Goal: Transaction & Acquisition: Purchase product/service

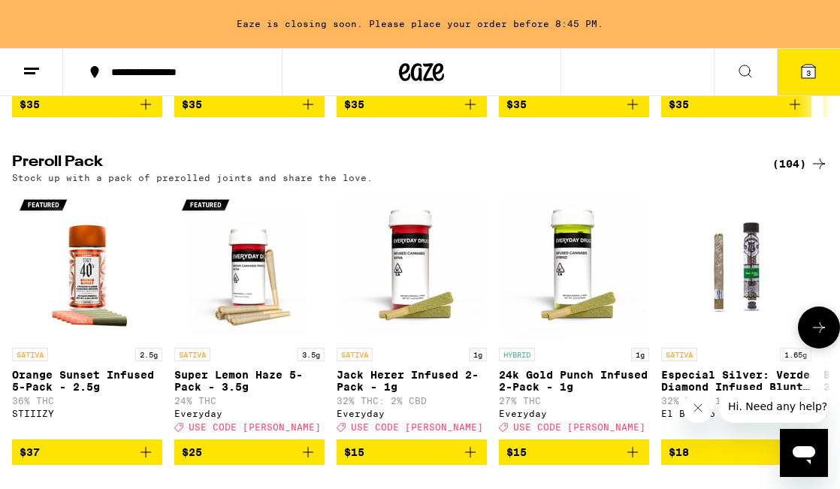
scroll to position [3868, 0]
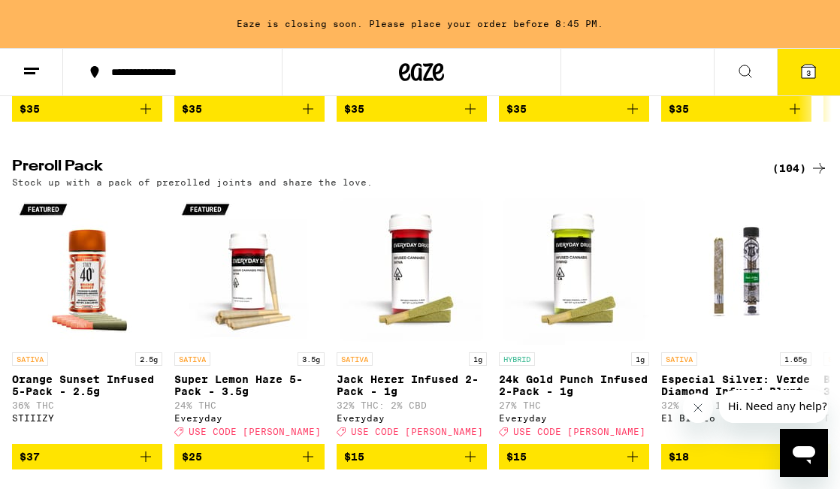
click at [817, 173] on icon at bounding box center [819, 168] width 12 height 11
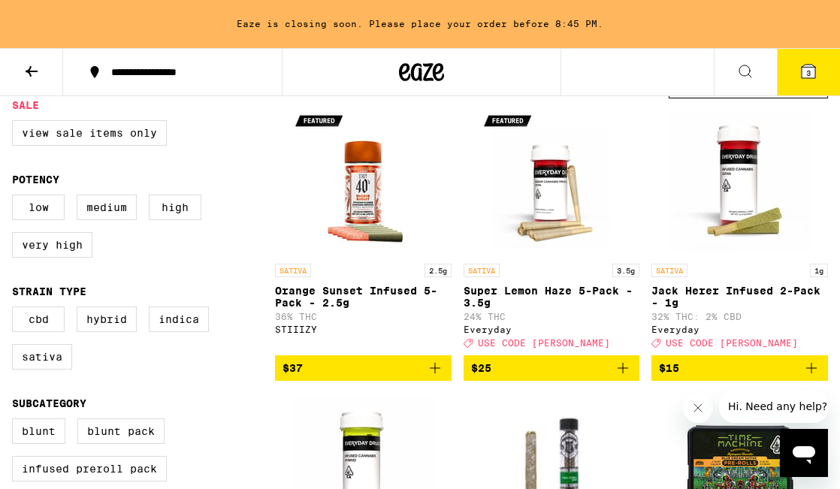
scroll to position [161, 0]
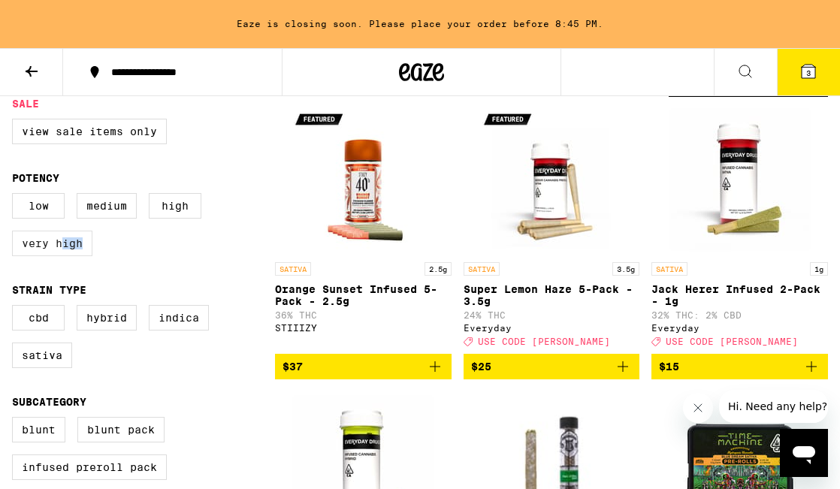
click at [65, 256] on label "Very High" at bounding box center [52, 244] width 80 height 26
click at [73, 251] on label "Very High" at bounding box center [52, 244] width 80 height 26
click at [16, 196] on input "Very High" at bounding box center [15, 195] width 1 height 1
checkbox input "true"
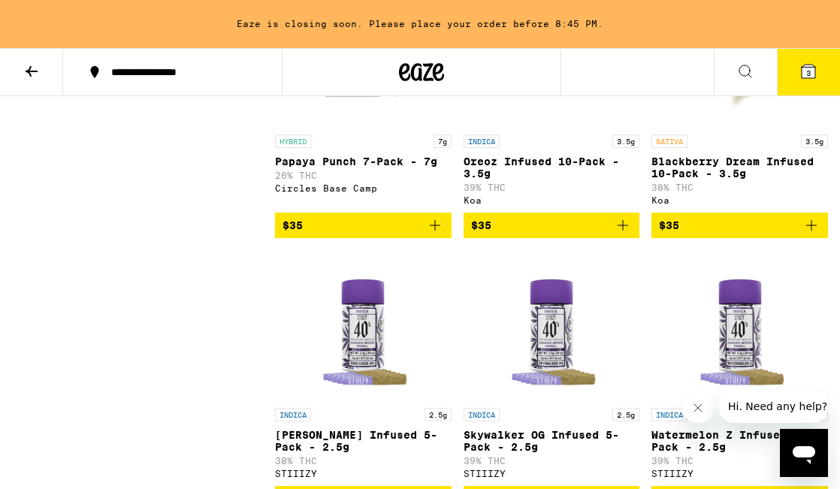
scroll to position [1961, 0]
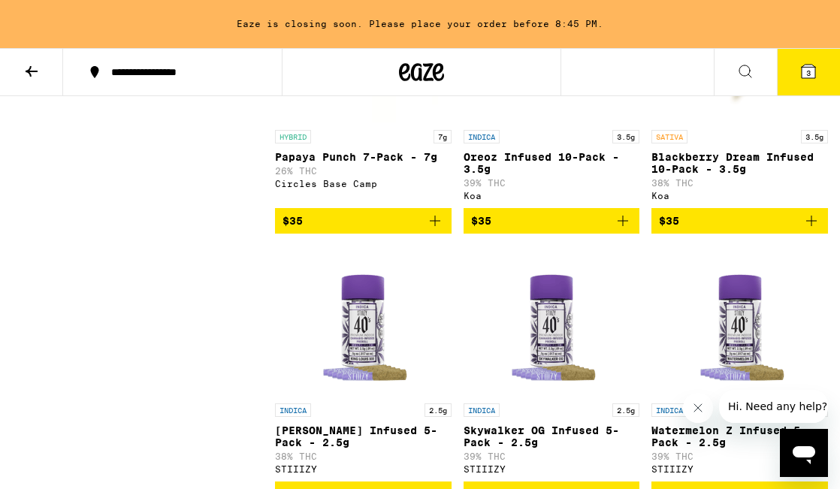
click at [623, 230] on icon "Add to bag" at bounding box center [623, 221] width 18 height 18
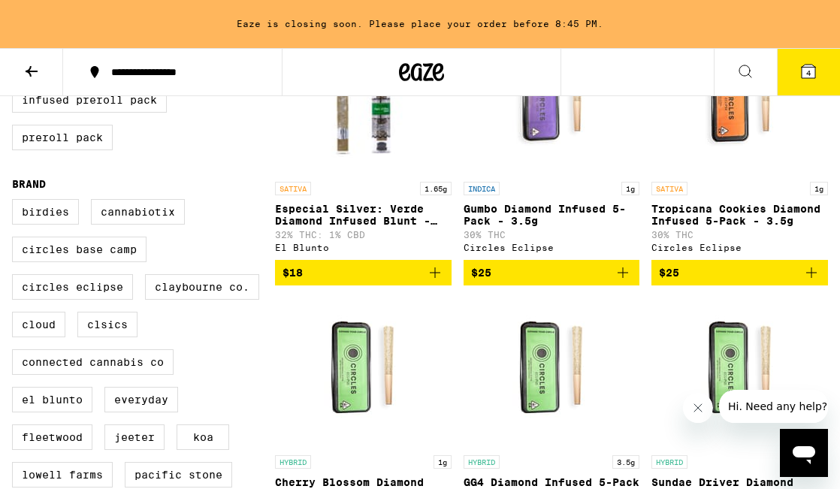
scroll to position [478, 0]
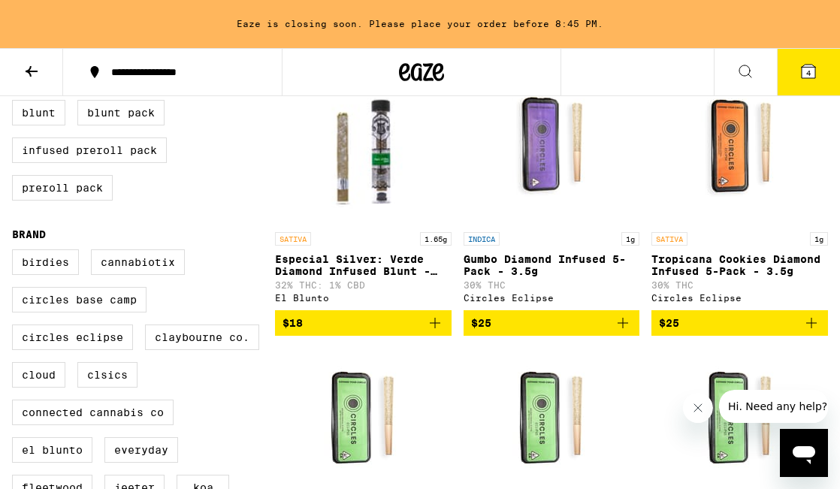
click at [30, 74] on icon at bounding box center [32, 71] width 12 height 11
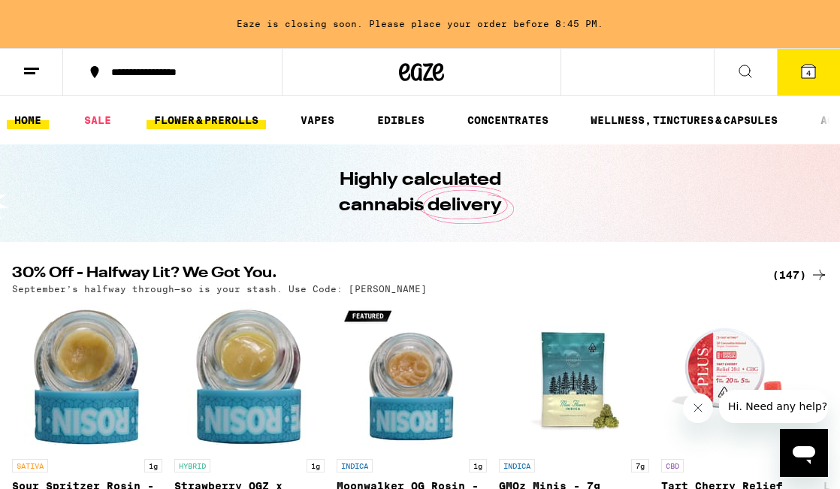
click at [231, 122] on link "FLOWER & PREROLLS" at bounding box center [205, 120] width 119 height 18
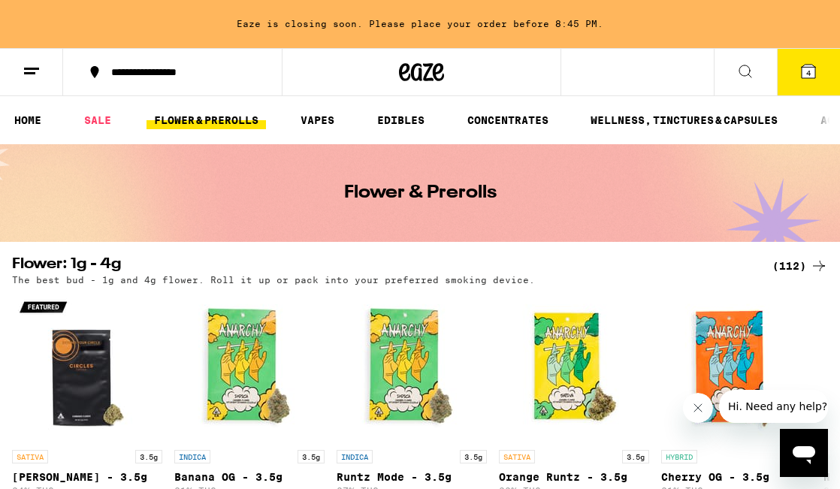
click at [800, 267] on div "(112)" at bounding box center [800, 266] width 56 height 18
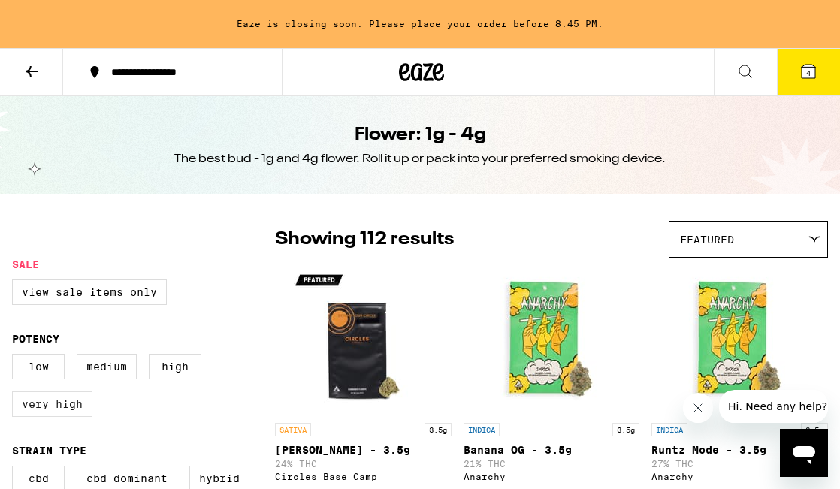
click at [79, 404] on label "Very High" at bounding box center [52, 404] width 80 height 26
click at [16, 357] on input "Very High" at bounding box center [15, 356] width 1 height 1
checkbox input "true"
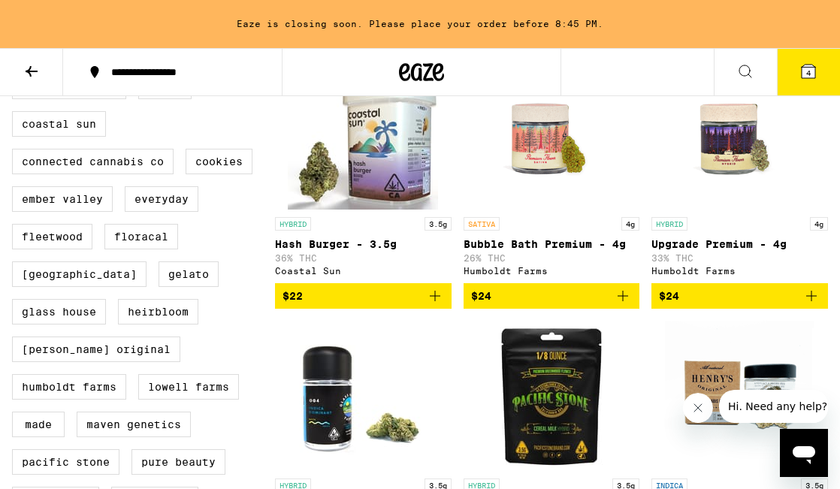
scroll to position [729, 0]
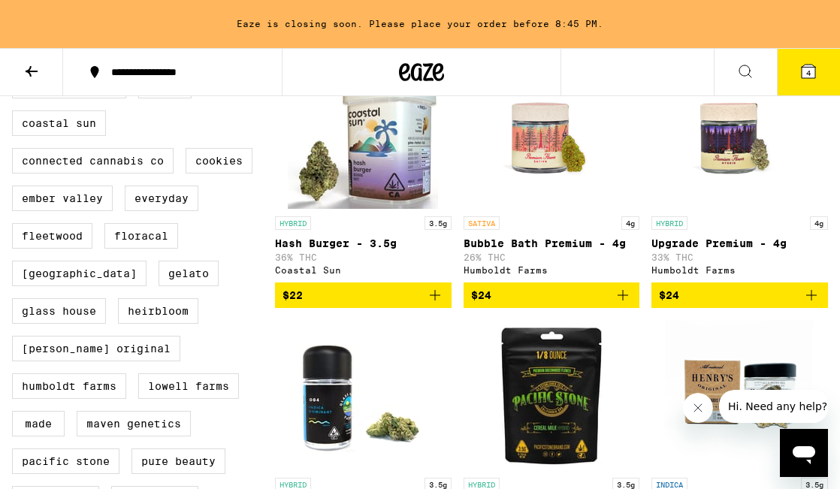
click at [433, 304] on icon "Add to bag" at bounding box center [435, 295] width 18 height 18
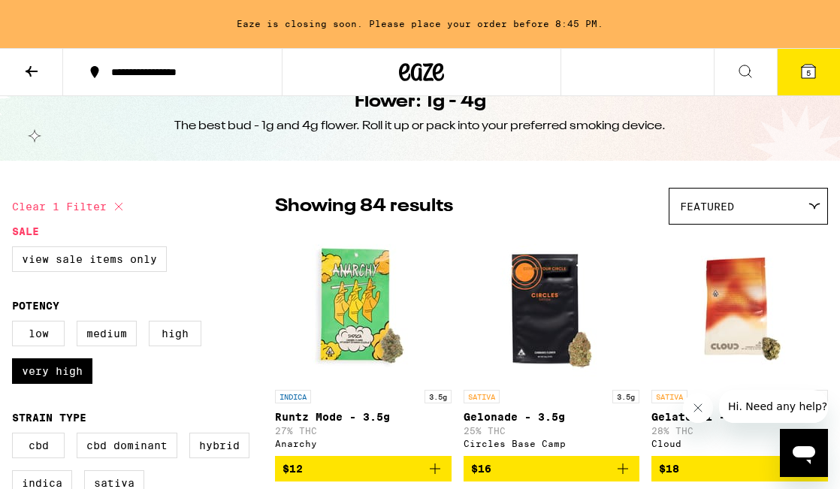
scroll to position [0, 0]
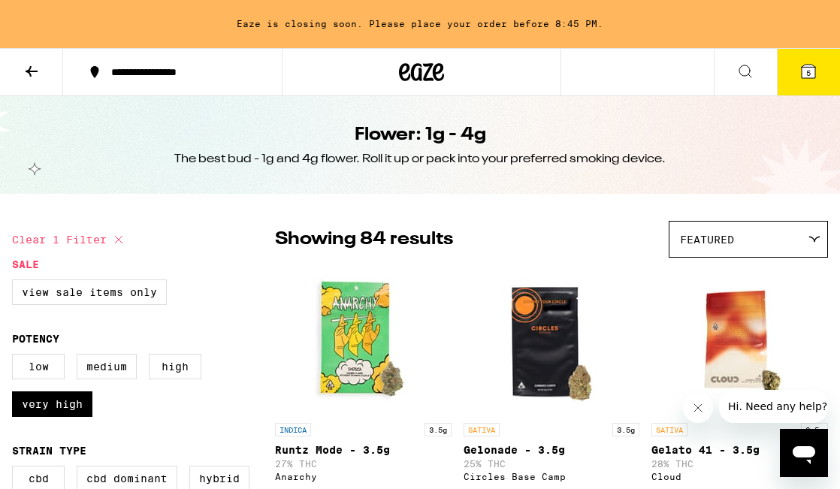
click at [26, 74] on icon at bounding box center [32, 71] width 18 height 18
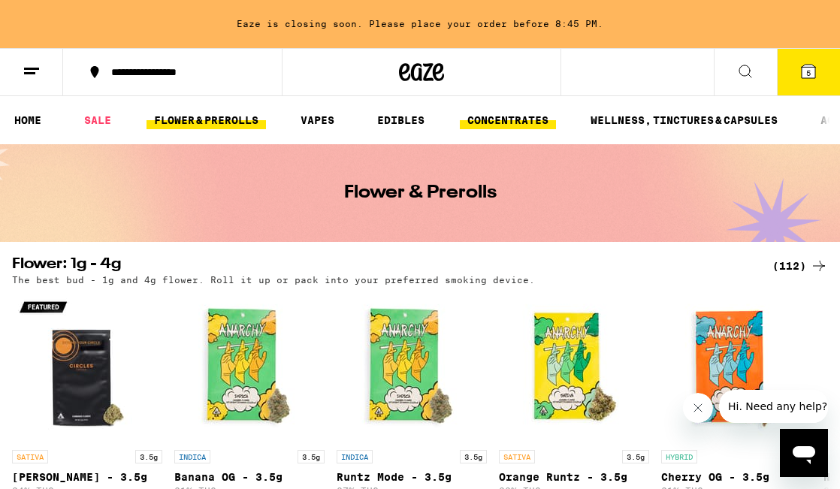
click at [482, 113] on link "CONCENTRATES" at bounding box center [508, 120] width 96 height 18
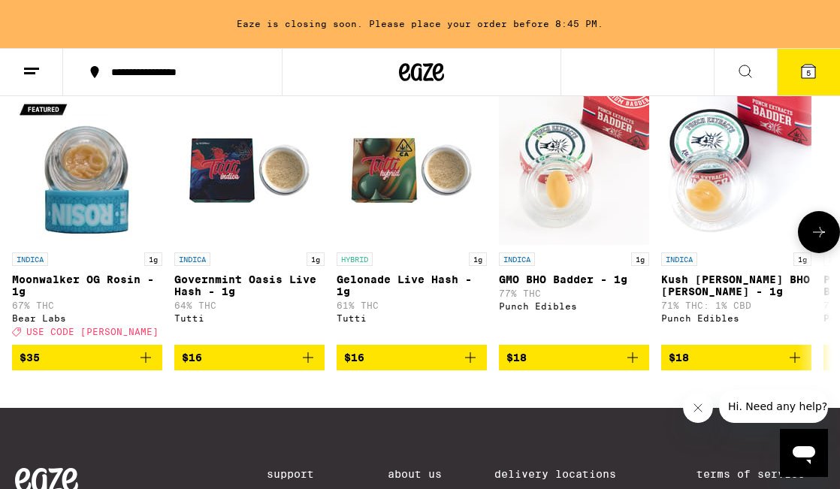
scroll to position [550, 0]
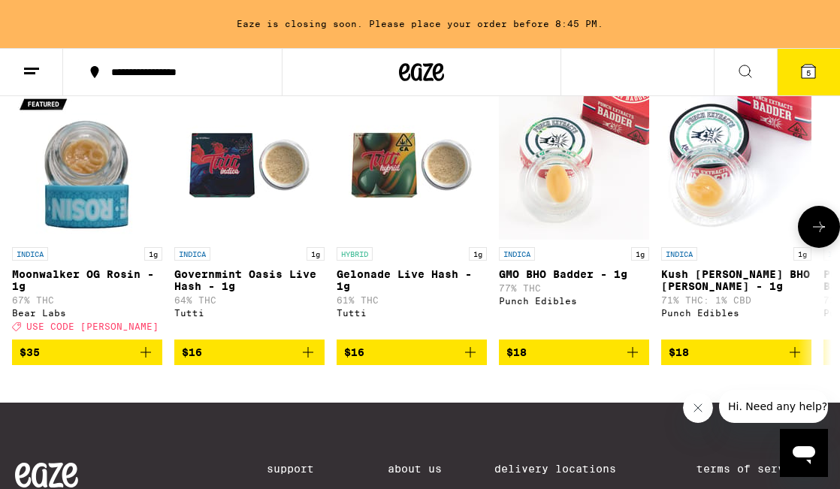
click at [813, 236] on icon at bounding box center [819, 227] width 18 height 18
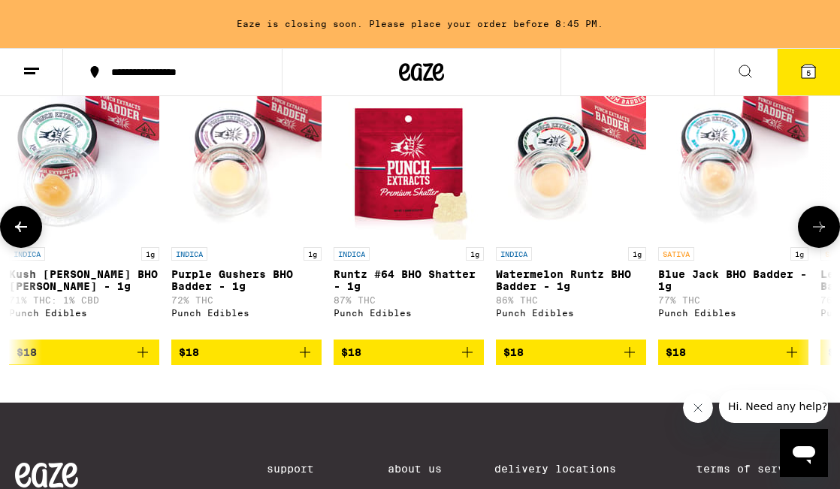
click at [812, 236] on icon at bounding box center [819, 227] width 18 height 18
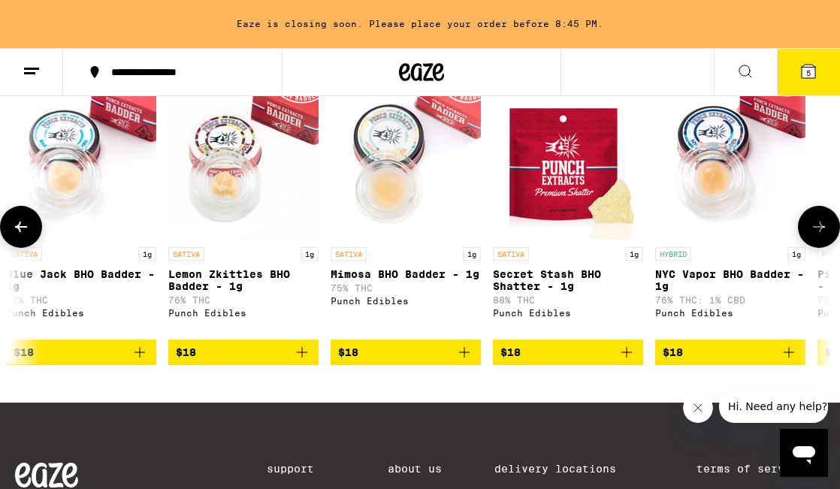
click at [812, 236] on icon at bounding box center [819, 227] width 18 height 18
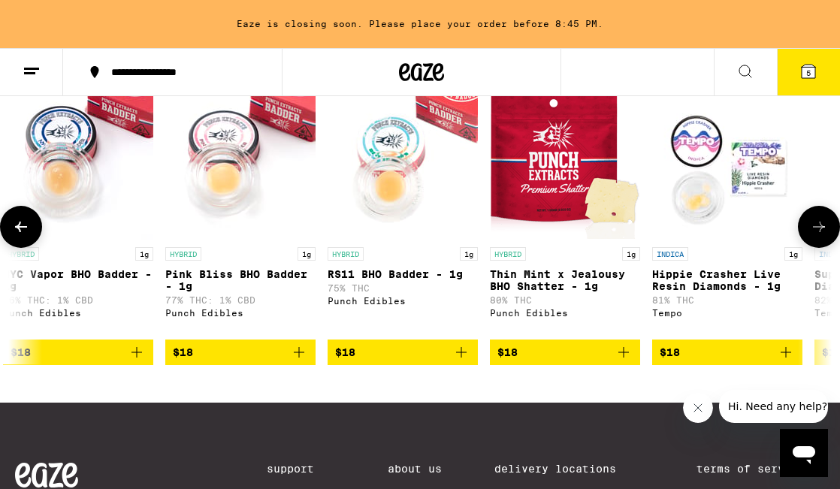
click at [812, 236] on icon at bounding box center [819, 227] width 18 height 18
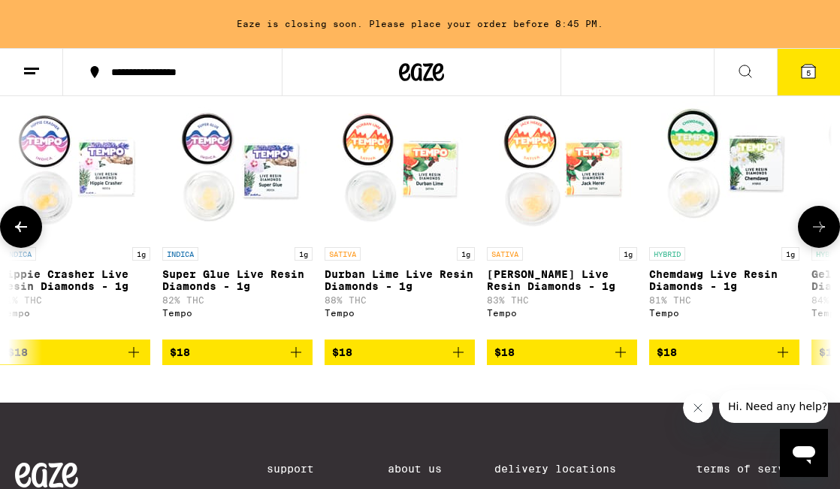
click at [812, 236] on icon at bounding box center [819, 227] width 18 height 18
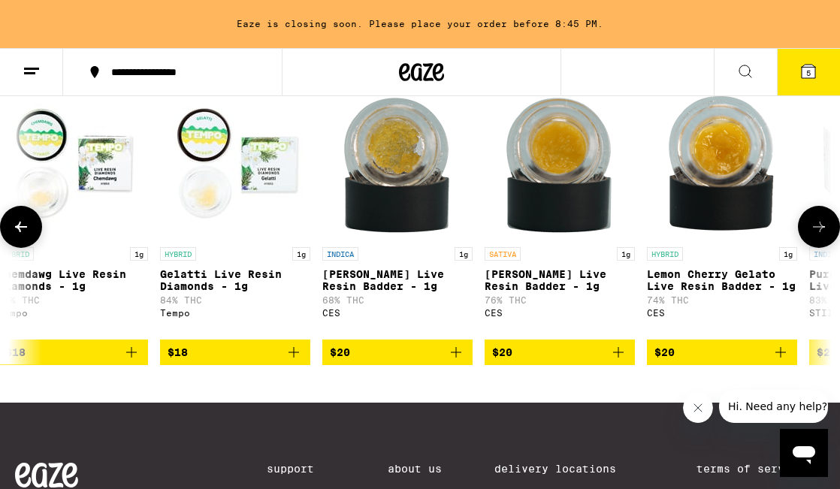
click at [812, 236] on icon at bounding box center [819, 227] width 18 height 18
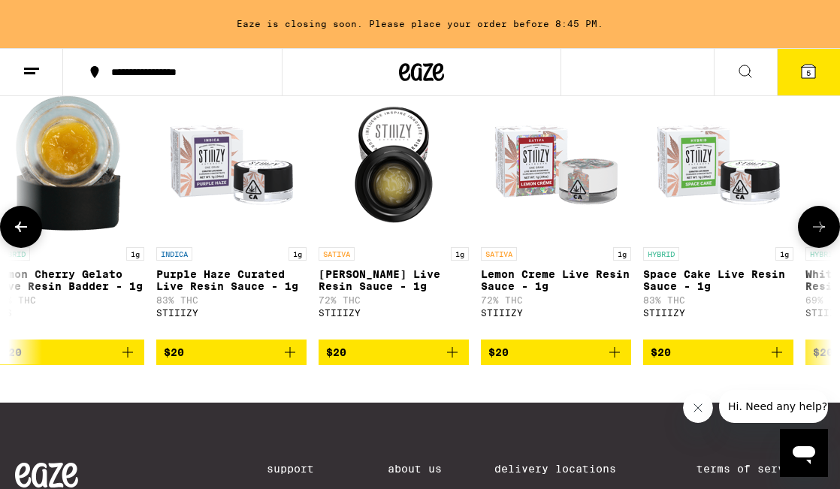
click at [812, 236] on icon at bounding box center [819, 227] width 18 height 18
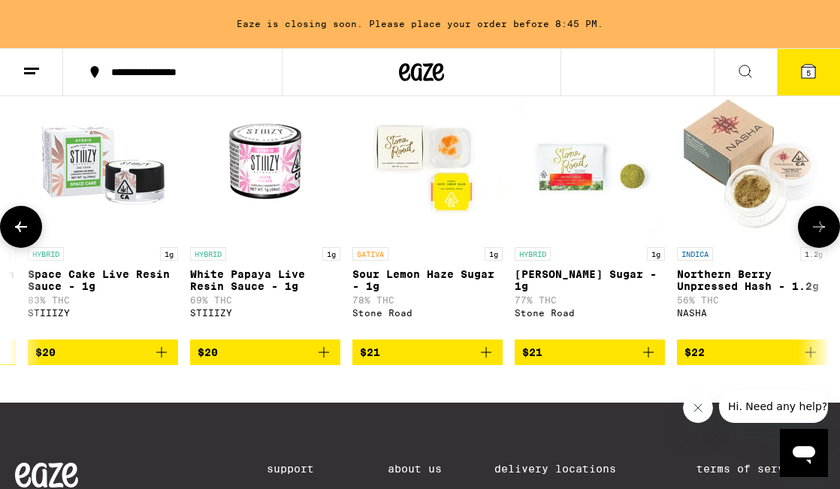
scroll to position [0, 4563]
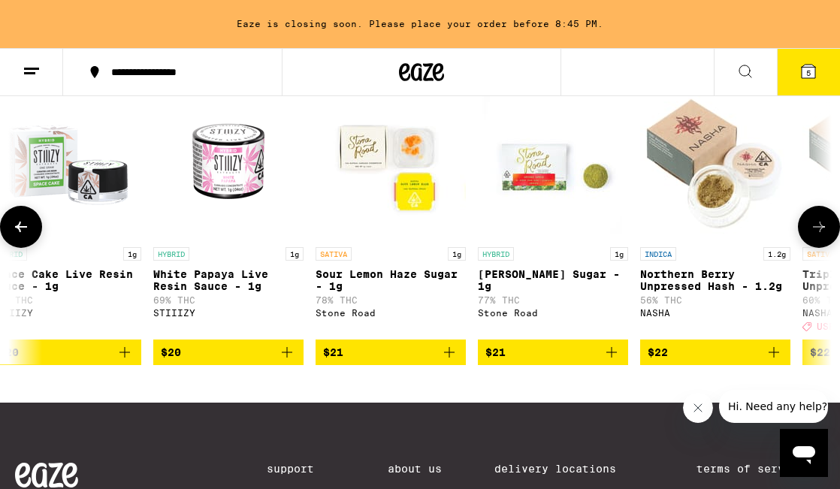
click at [243, 183] on img "Open page for White Papaya Live Resin Sauce - 1g from STIIIZY" at bounding box center [228, 164] width 150 height 150
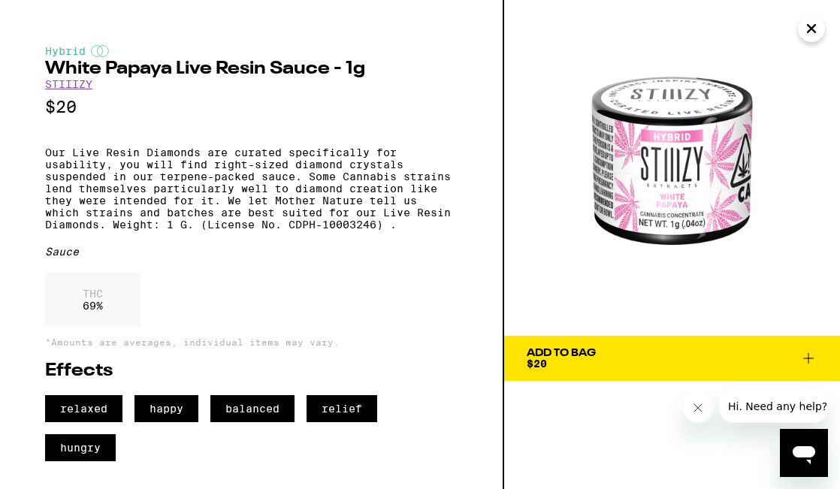
scroll to position [3, 0]
click at [808, 34] on icon "Close" at bounding box center [811, 28] width 18 height 23
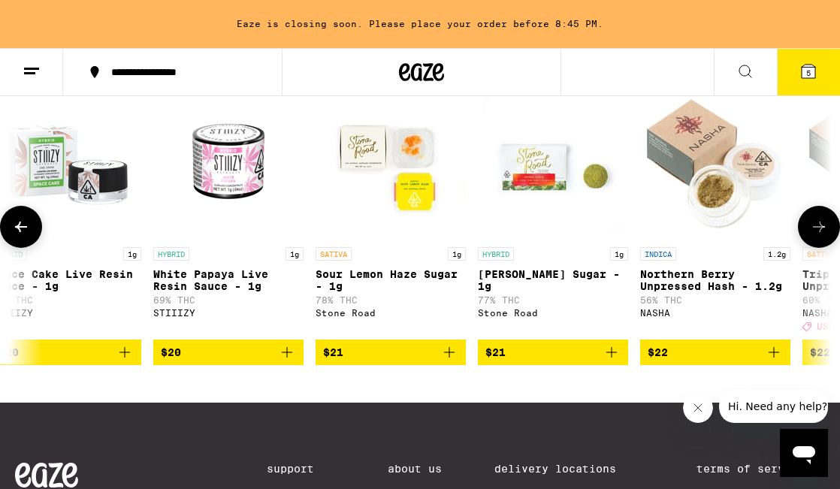
click at [577, 202] on img "Open page for Oreo Biscotti Sugar - 1g from Stone Road" at bounding box center [553, 164] width 150 height 150
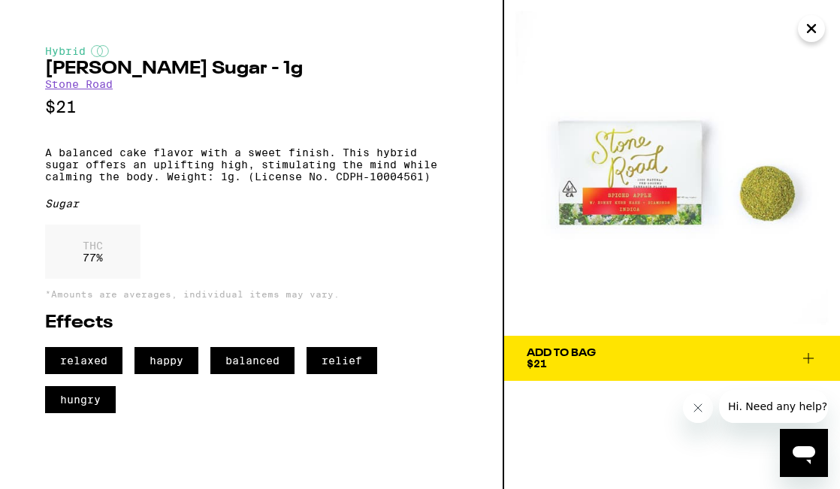
click at [810, 35] on icon "Close" at bounding box center [811, 28] width 18 height 23
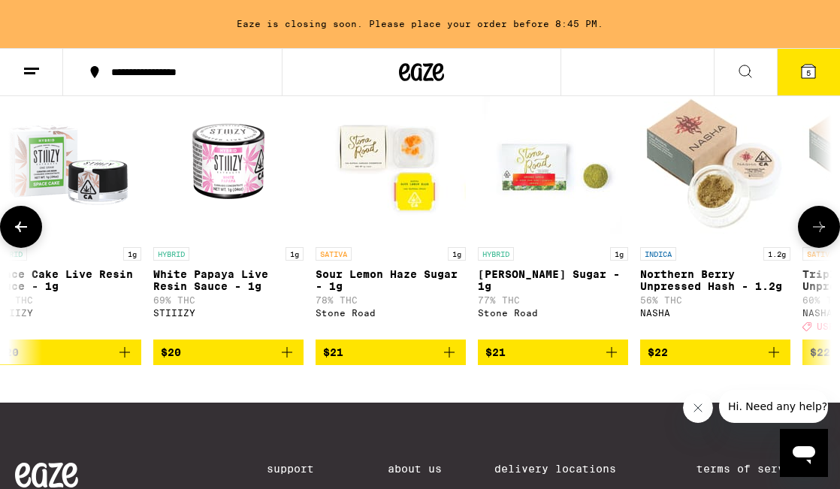
click at [608, 361] on icon "Add to bag" at bounding box center [611, 352] width 18 height 18
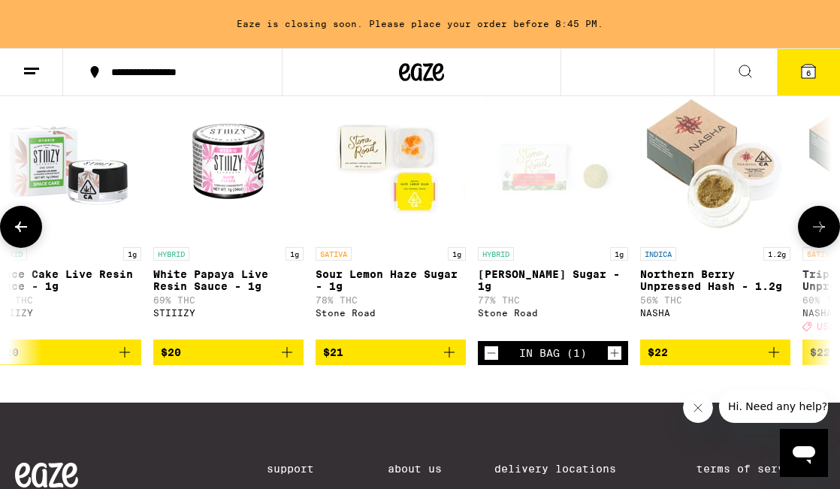
click at [819, 236] on icon at bounding box center [819, 227] width 18 height 18
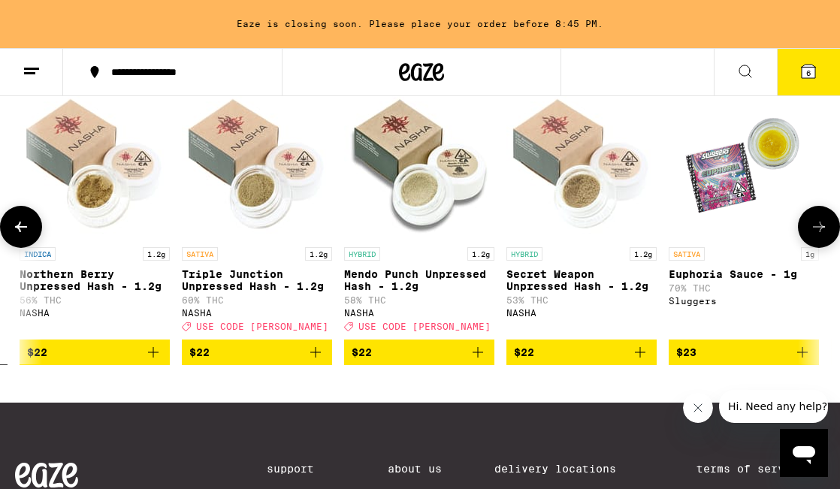
scroll to position [0, 5215]
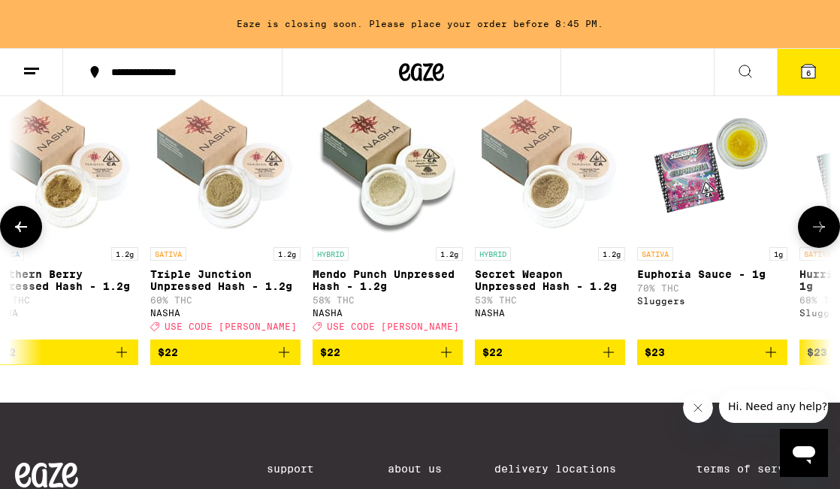
click at [689, 209] on img "Open page for Euphoria Sauce - 1g from Sluggers" at bounding box center [712, 164] width 150 height 150
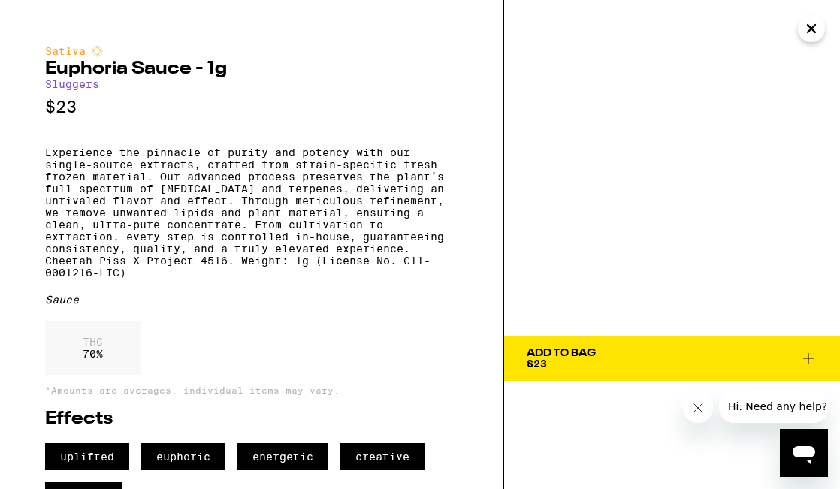
scroll to position [59, 0]
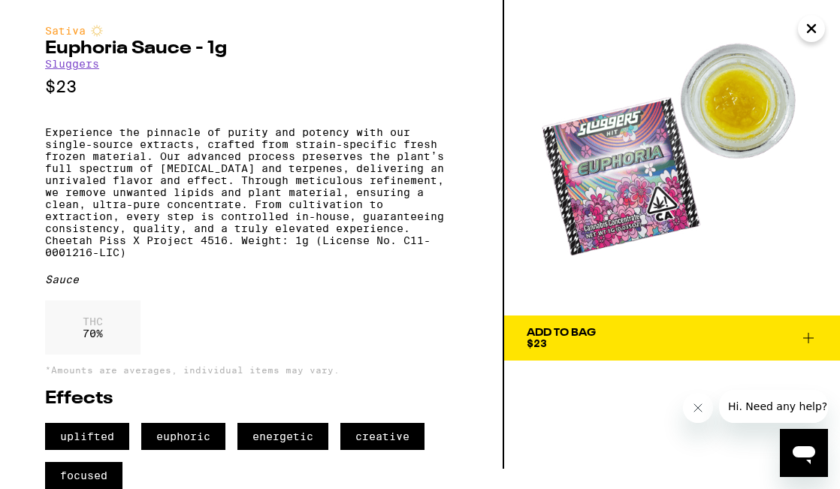
click at [617, 327] on span "Add To Bag $23" at bounding box center [671, 337] width 291 height 21
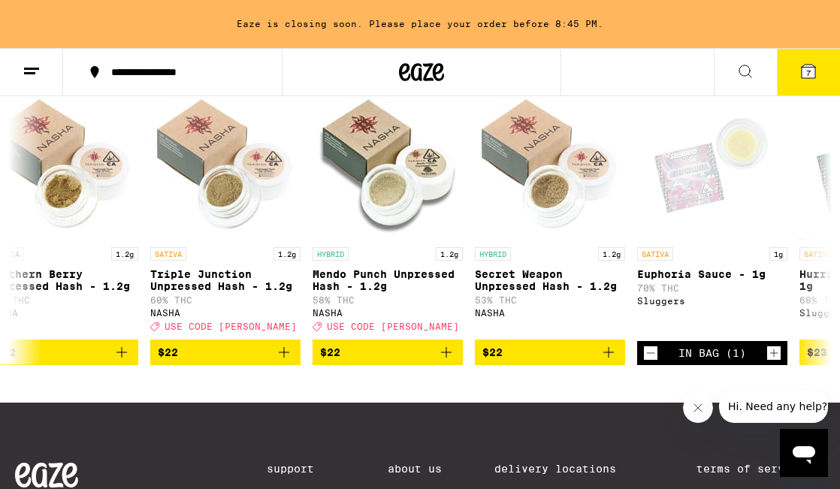
click at [804, 84] on button "7" at bounding box center [807, 72] width 63 height 47
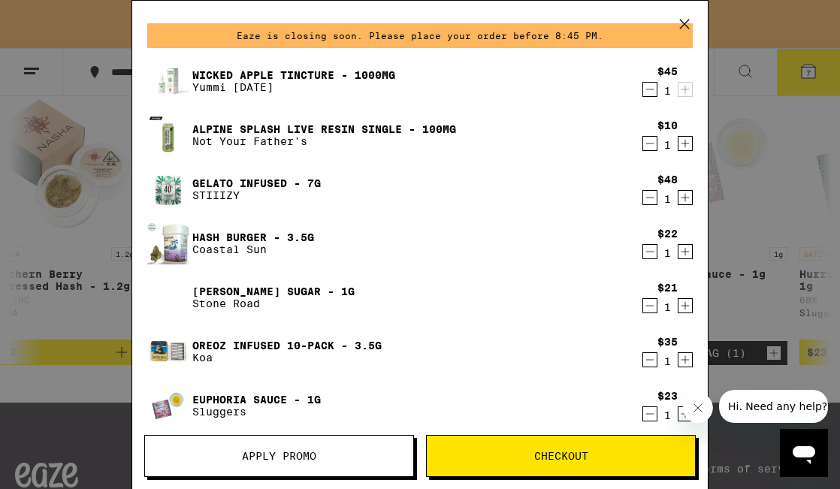
scroll to position [49, 0]
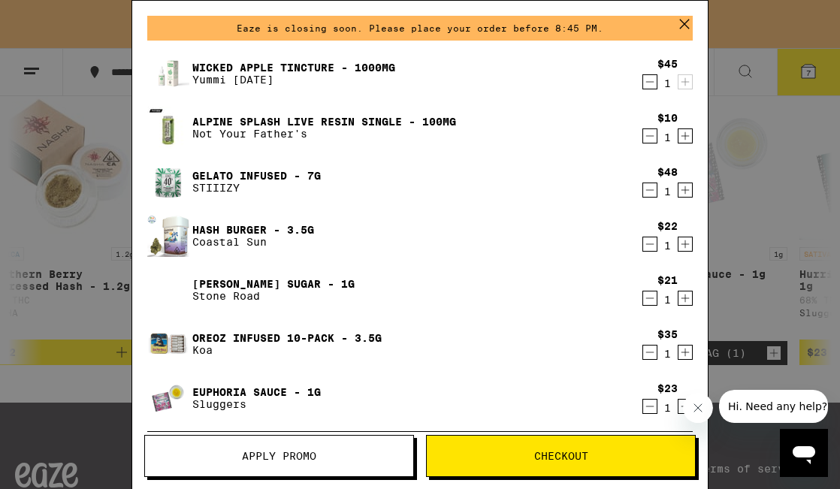
click at [649, 353] on icon "Decrement" at bounding box center [650, 352] width 14 height 18
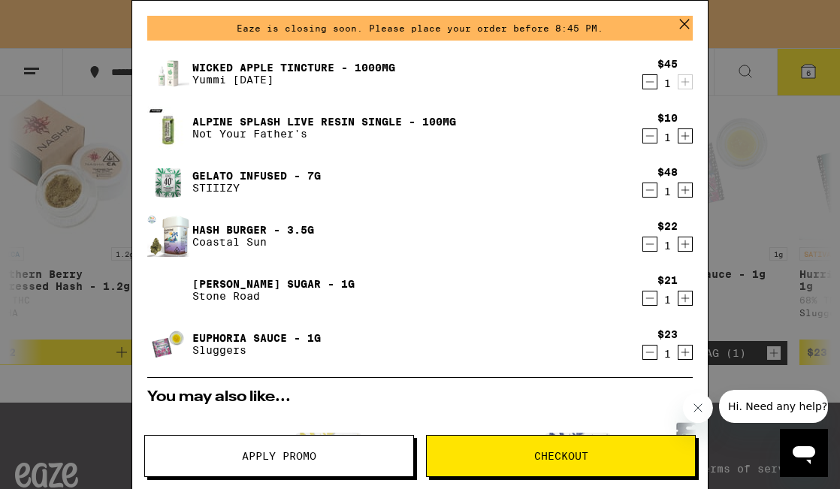
click at [648, 139] on icon "Decrement" at bounding box center [650, 136] width 14 height 18
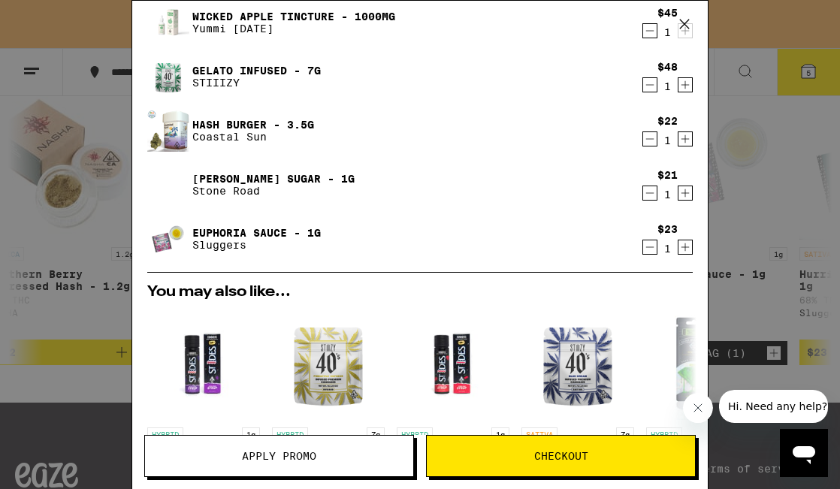
scroll to position [0, 0]
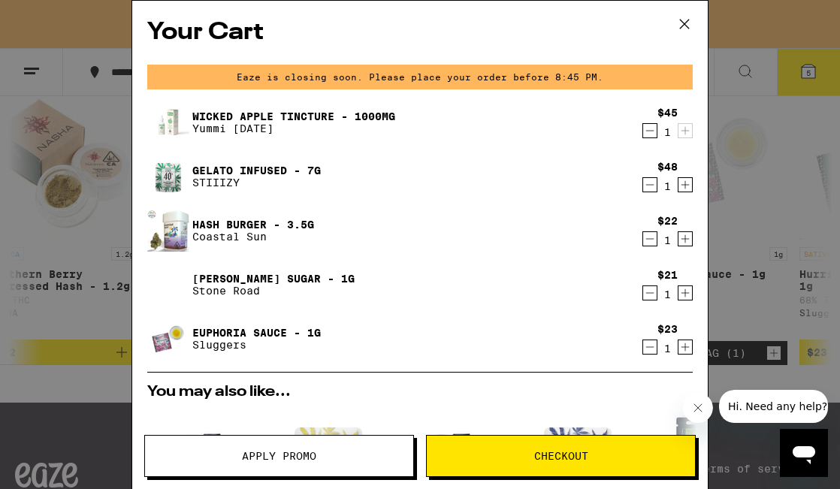
click at [350, 452] on span "Apply Promo" at bounding box center [279, 456] width 268 height 11
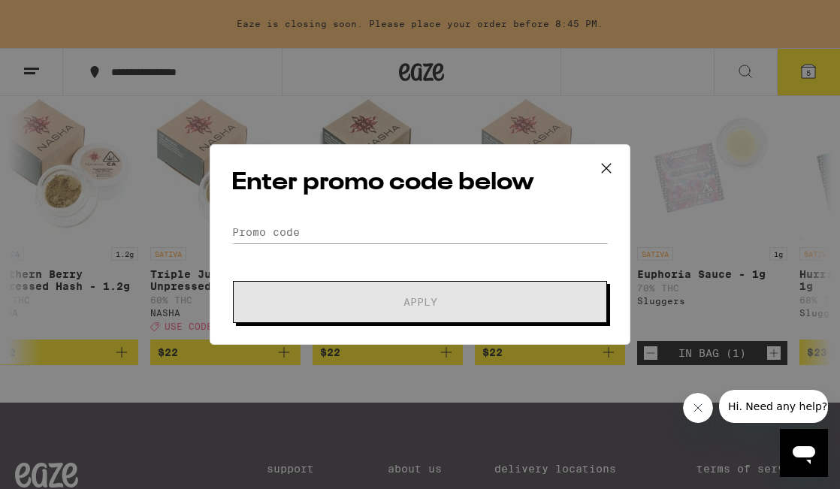
click at [317, 218] on div "Enter promo code below Promo Code Apply" at bounding box center [420, 244] width 421 height 200
click at [312, 230] on input "Promo Code" at bounding box center [419, 232] width 377 height 23
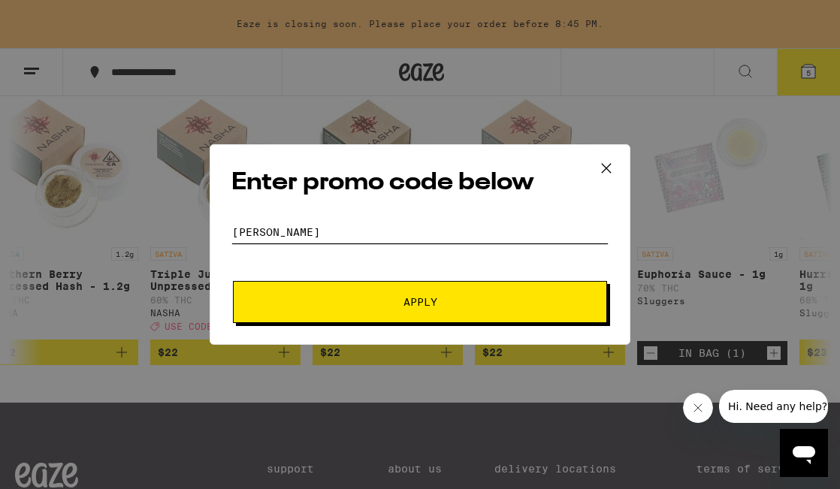
type input "litty"
click at [233, 281] on button "Apply" at bounding box center [420, 302] width 374 height 42
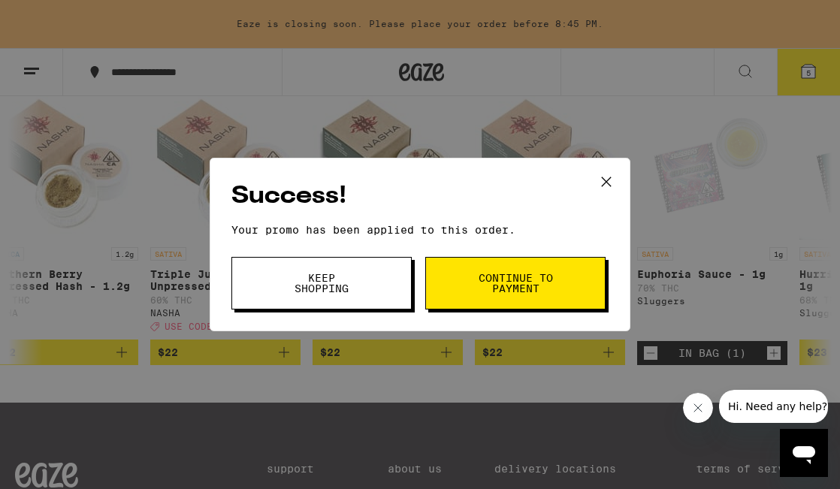
click at [452, 292] on button "Continue to payment" at bounding box center [515, 283] width 180 height 53
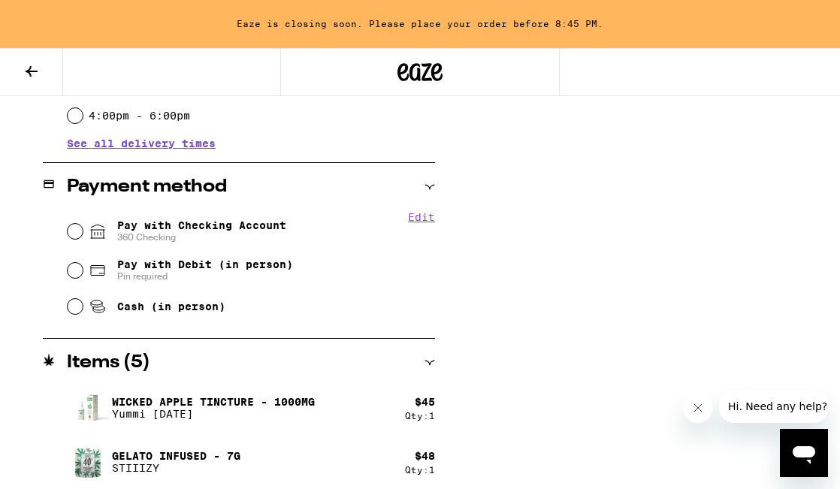
scroll to position [588, 0]
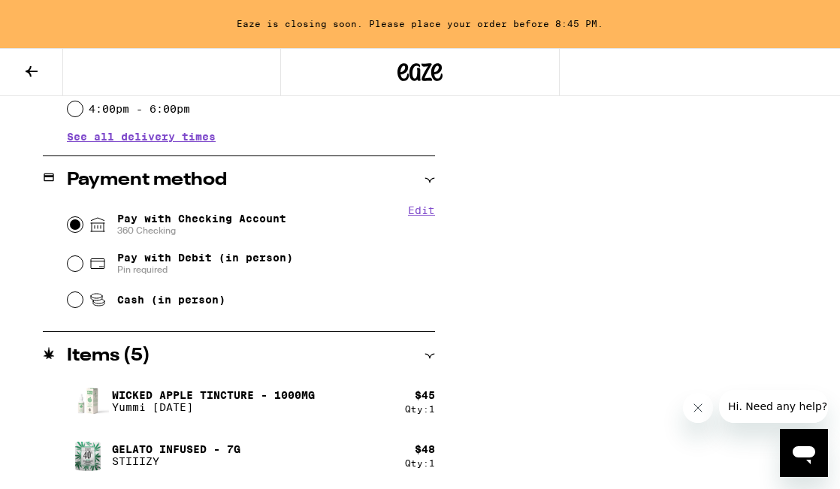
click at [82, 221] on input "Pay with Checking Account 360 Checking" at bounding box center [75, 224] width 15 height 15
radio input "true"
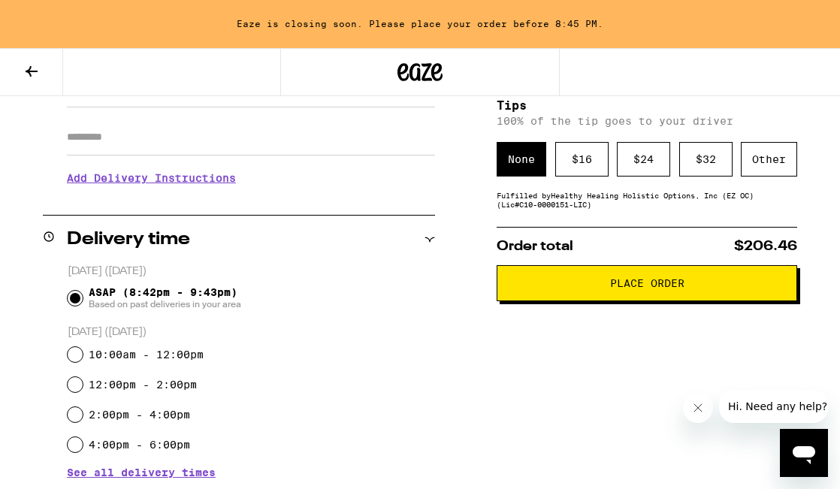
scroll to position [216, 0]
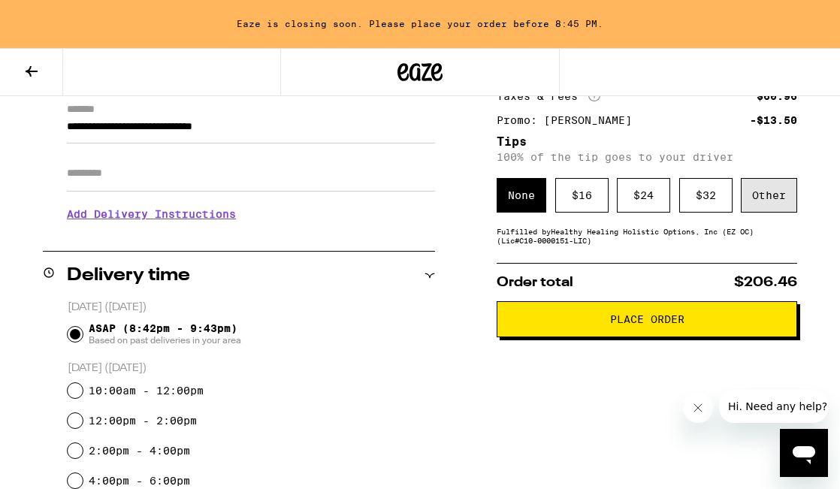
click at [773, 195] on div "Other" at bounding box center [768, 195] width 56 height 35
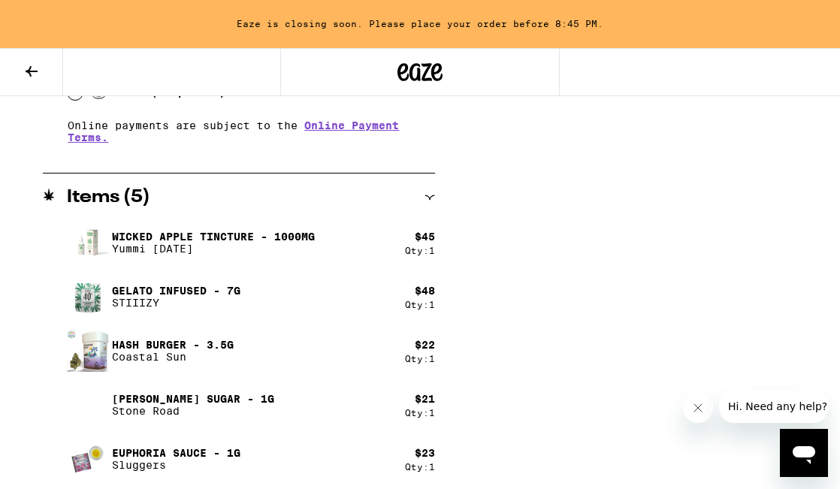
scroll to position [799, 0]
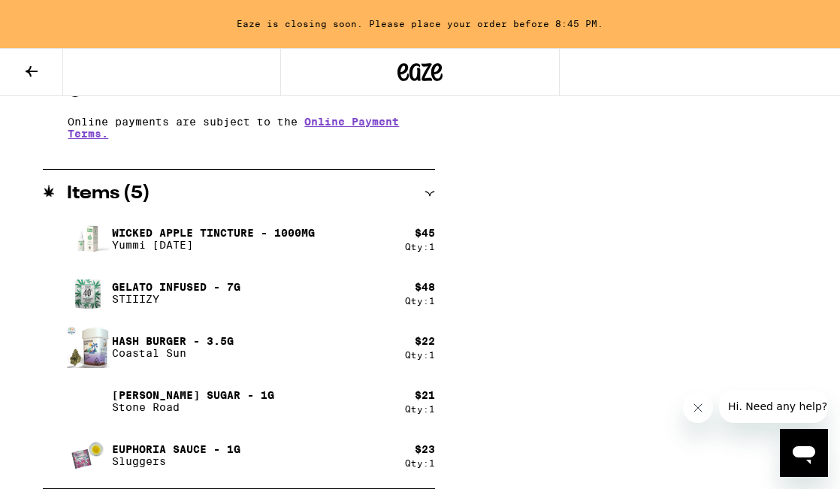
type input "10"
click at [29, 72] on icon at bounding box center [32, 71] width 12 height 11
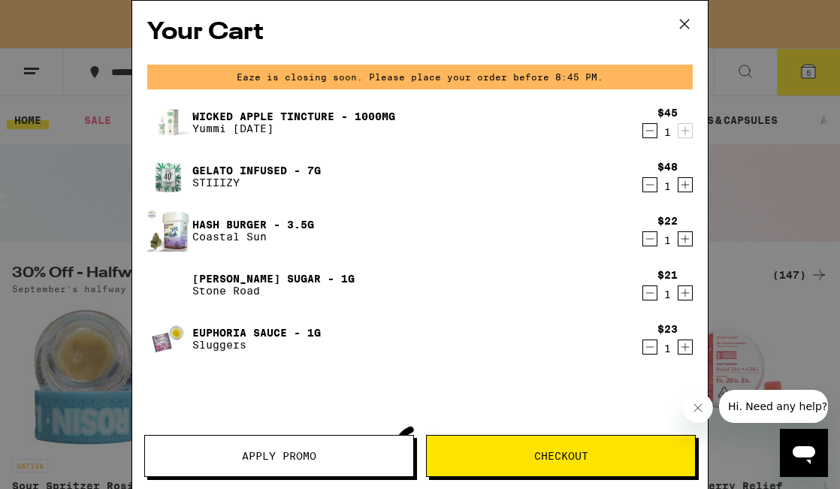
click at [647, 343] on icon "Decrement" at bounding box center [650, 347] width 14 height 18
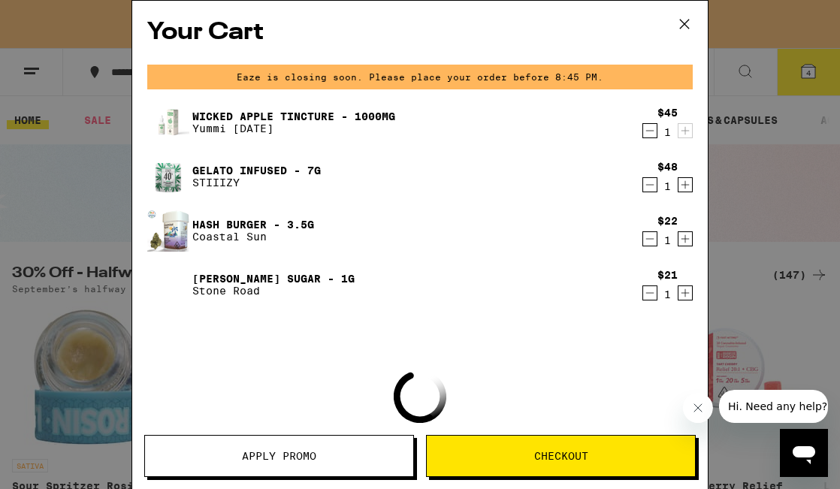
click at [607, 448] on button "Checkout" at bounding box center [561, 456] width 270 height 42
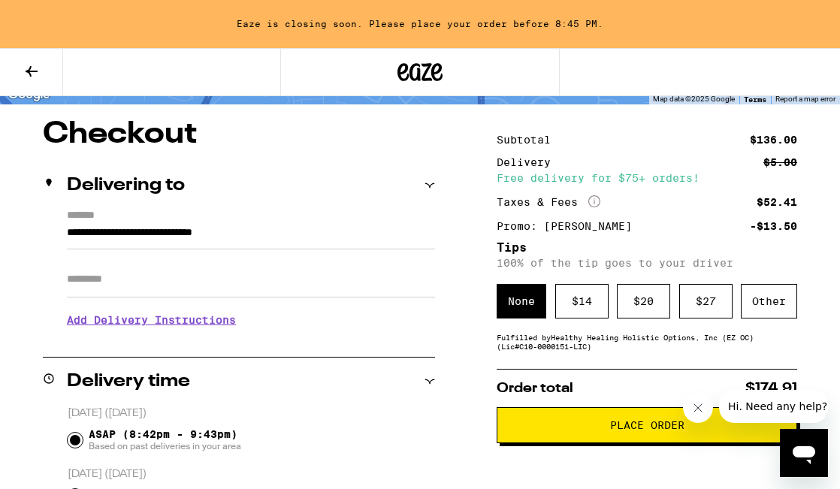
scroll to position [120, 0]
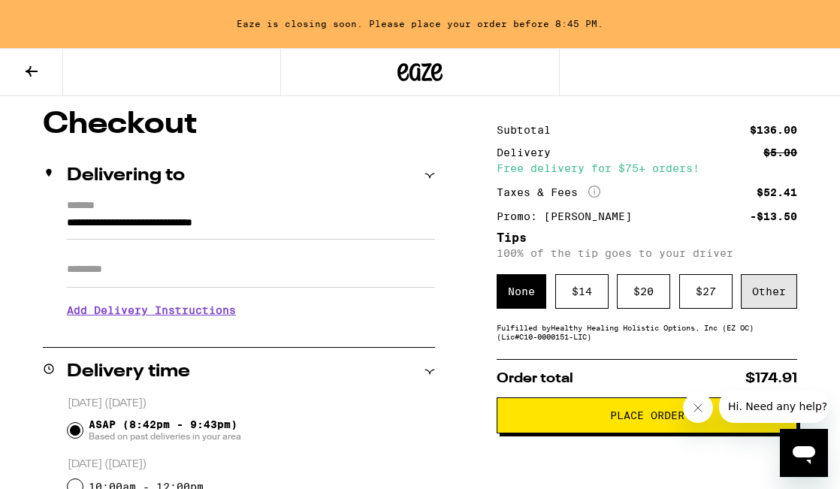
click at [756, 309] on div "Other" at bounding box center [768, 291] width 56 height 35
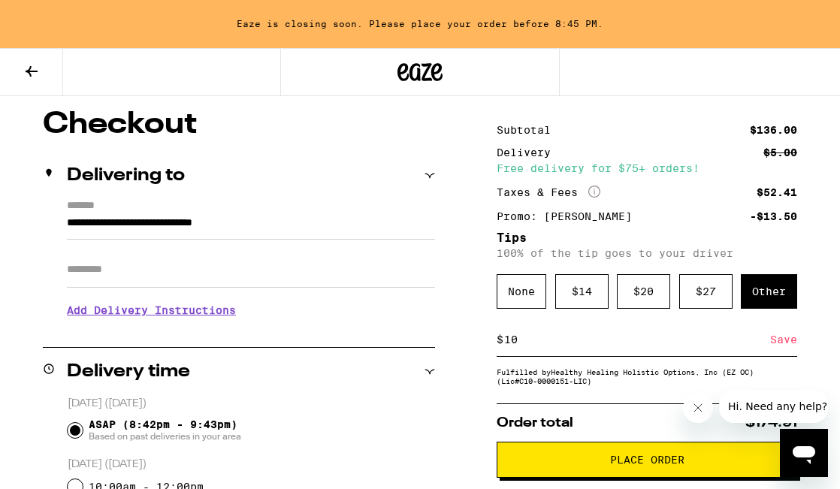
type input "10"
click at [776, 351] on div "Save" at bounding box center [783, 339] width 27 height 33
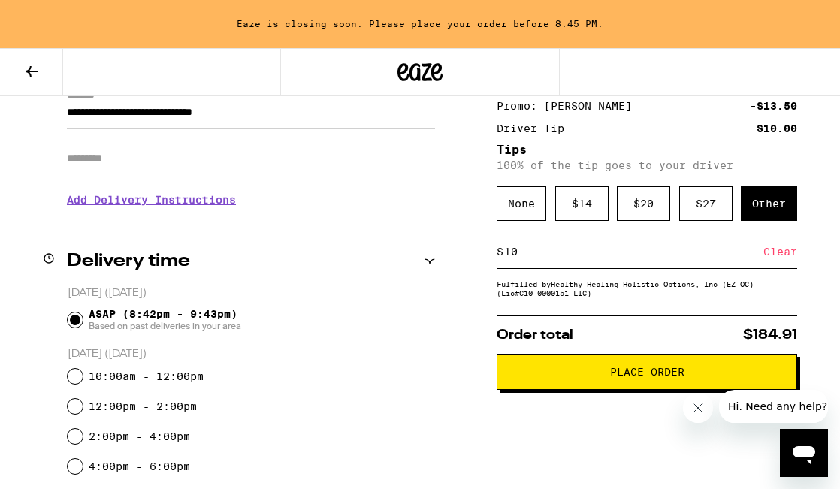
scroll to position [218, 0]
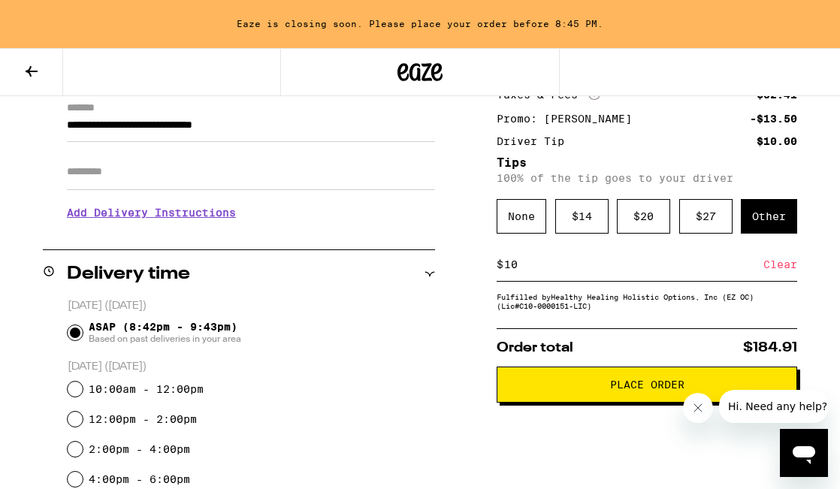
click at [624, 386] on span "Place Order" at bounding box center [647, 384] width 74 height 11
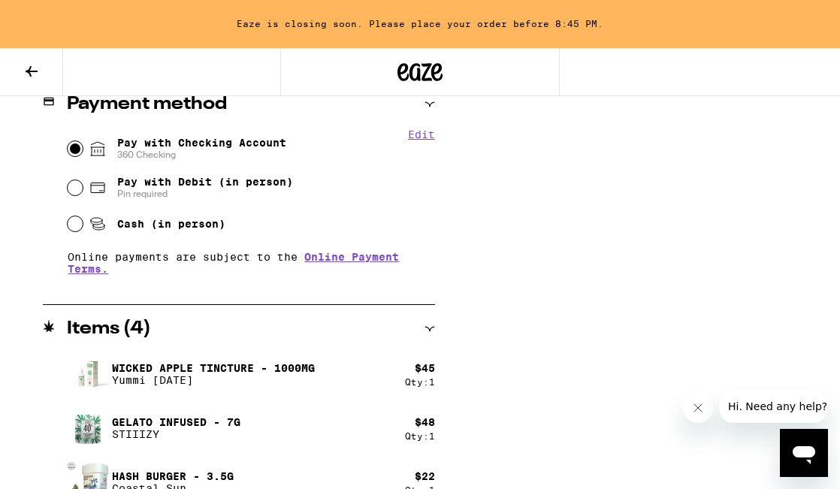
scroll to position [693, 0]
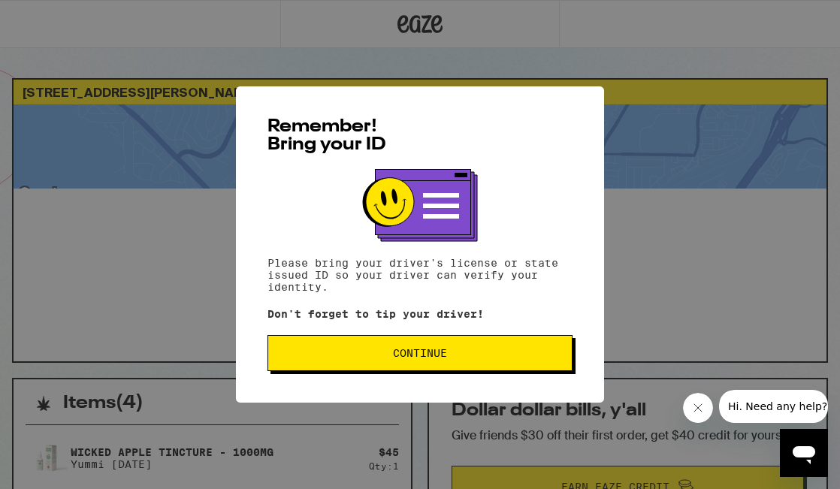
click at [521, 354] on span "Continue" at bounding box center [419, 353] width 279 height 11
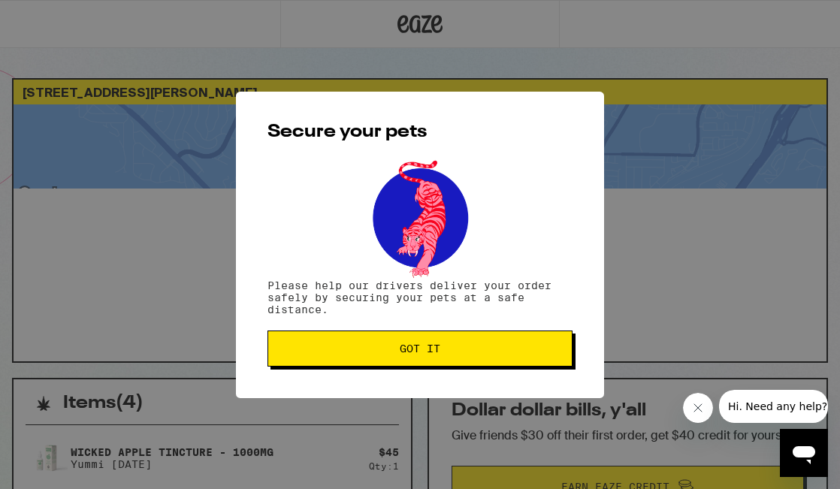
click at [521, 354] on span "Got it" at bounding box center [419, 348] width 279 height 11
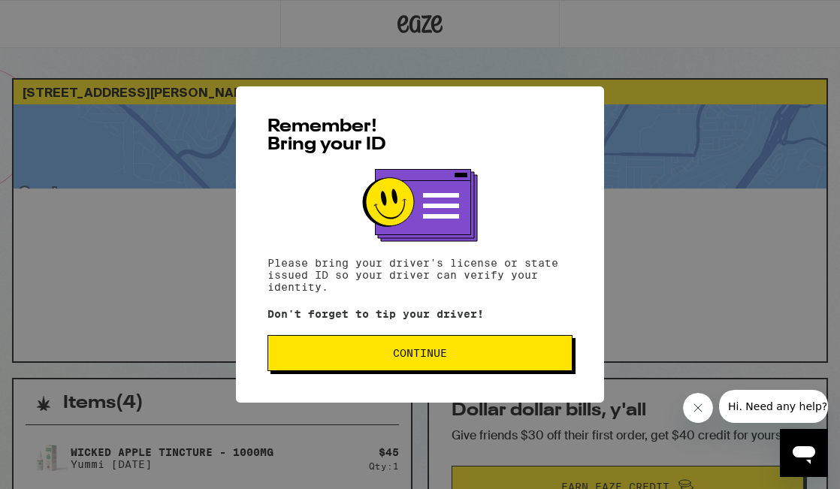
click at [506, 358] on span "Continue" at bounding box center [419, 353] width 279 height 11
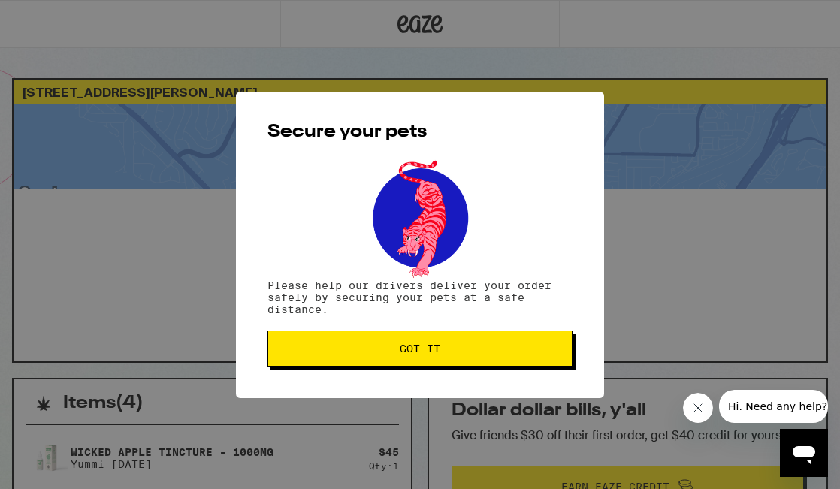
click at [506, 360] on button "Got it" at bounding box center [419, 348] width 305 height 36
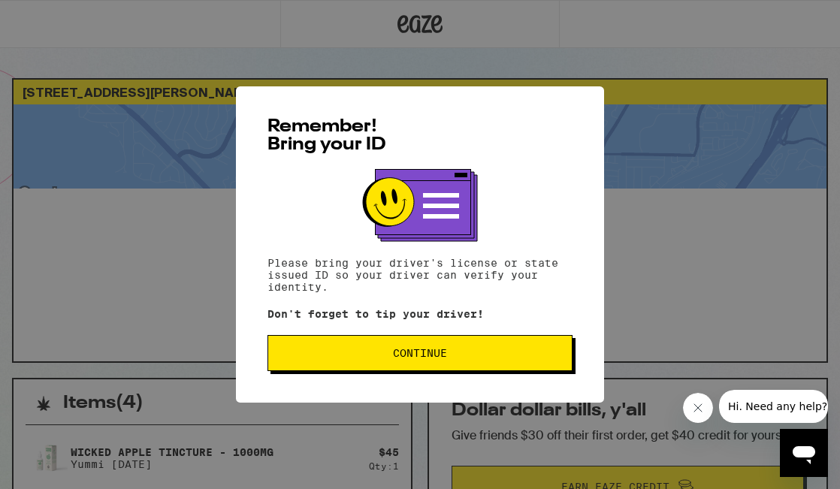
click at [303, 346] on button "Continue" at bounding box center [419, 353] width 305 height 36
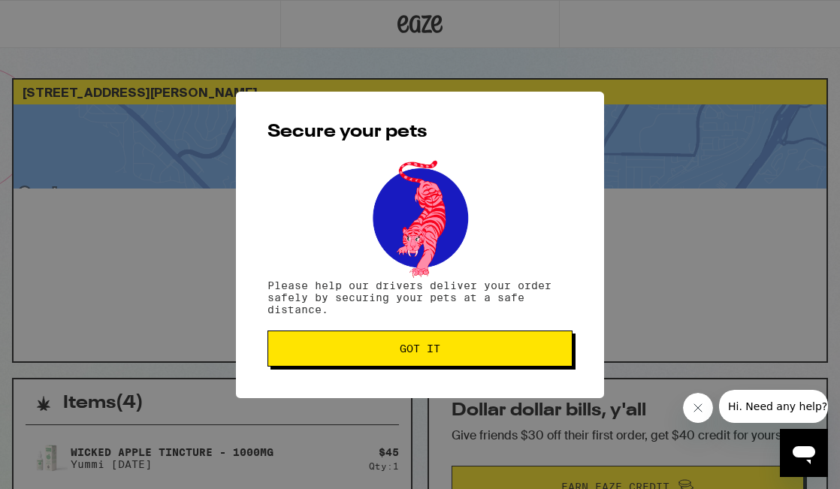
click at [303, 346] on span "Got it" at bounding box center [419, 348] width 279 height 11
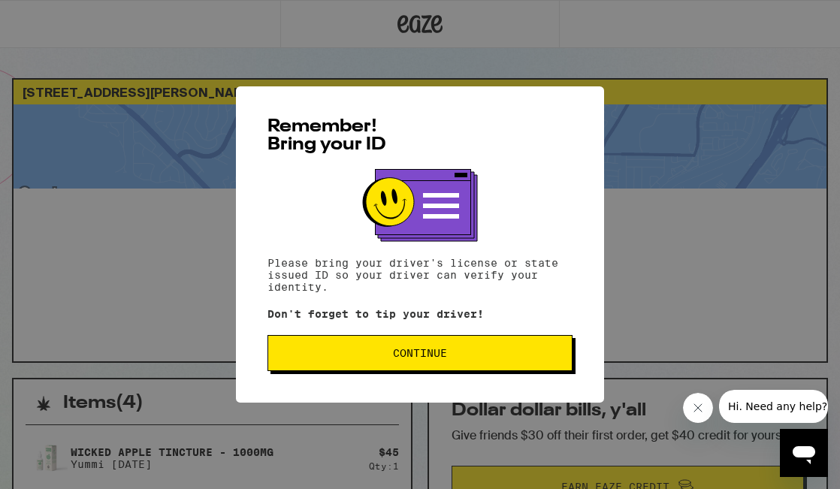
click at [339, 346] on button "Continue" at bounding box center [419, 353] width 305 height 36
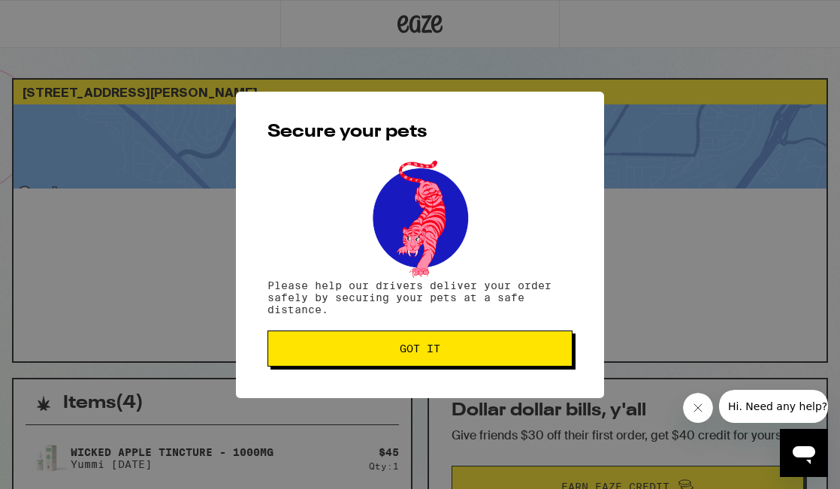
click at [339, 346] on span "Got it" at bounding box center [419, 348] width 279 height 11
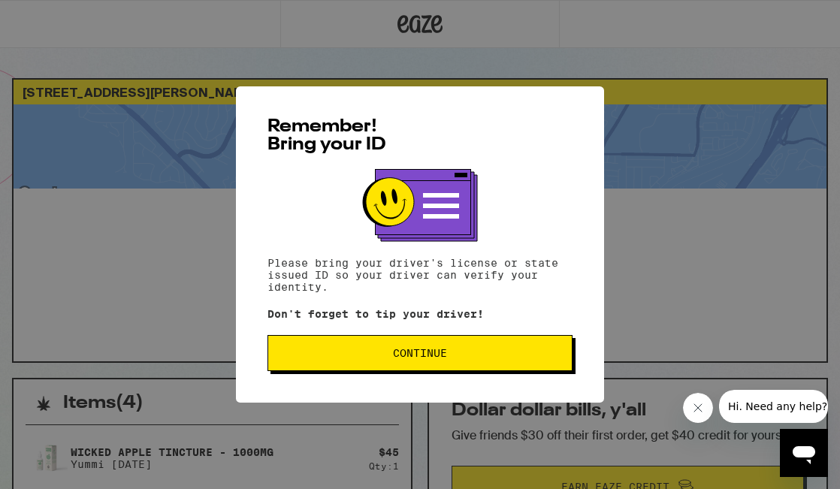
click at [489, 354] on span "Continue" at bounding box center [419, 353] width 279 height 11
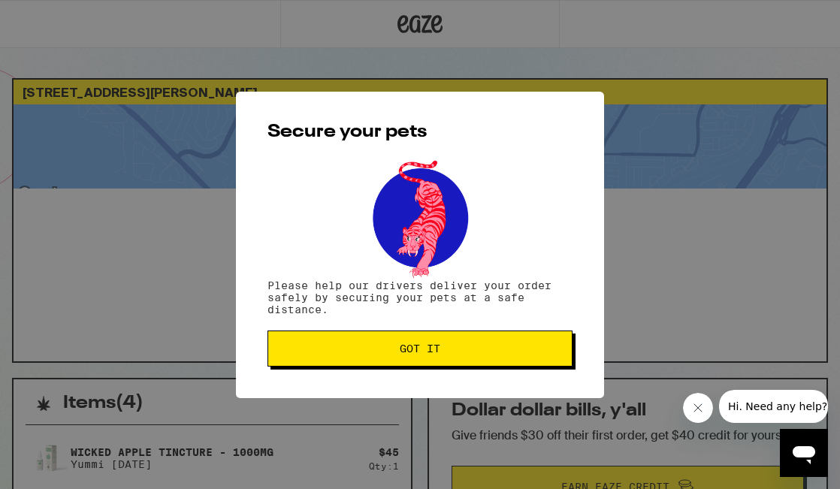
click at [489, 354] on span "Got it" at bounding box center [419, 348] width 279 height 11
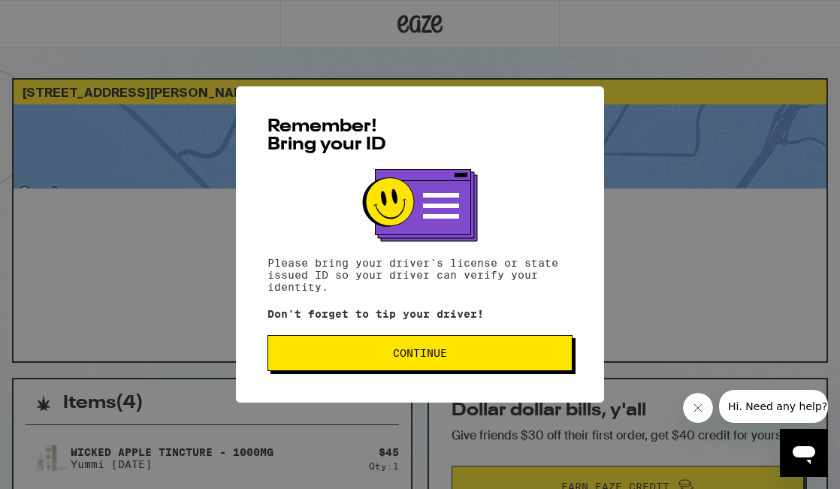
click at [514, 352] on span "Continue" at bounding box center [419, 353] width 279 height 11
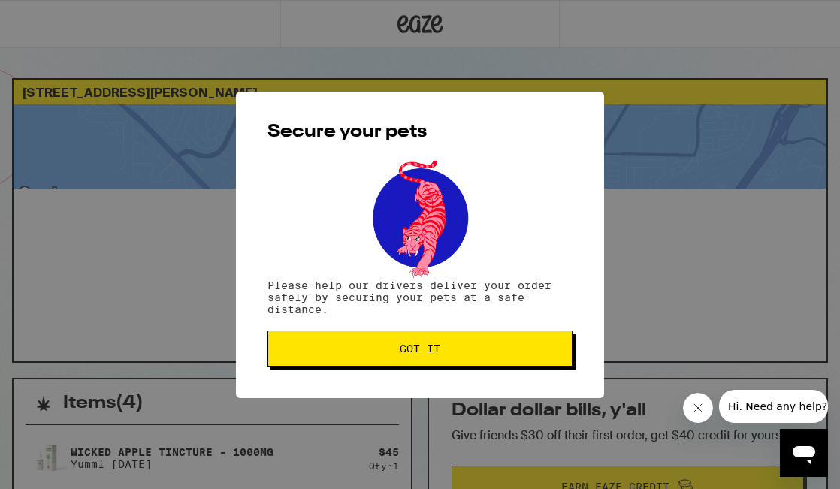
click at [514, 352] on span "Got it" at bounding box center [419, 348] width 279 height 11
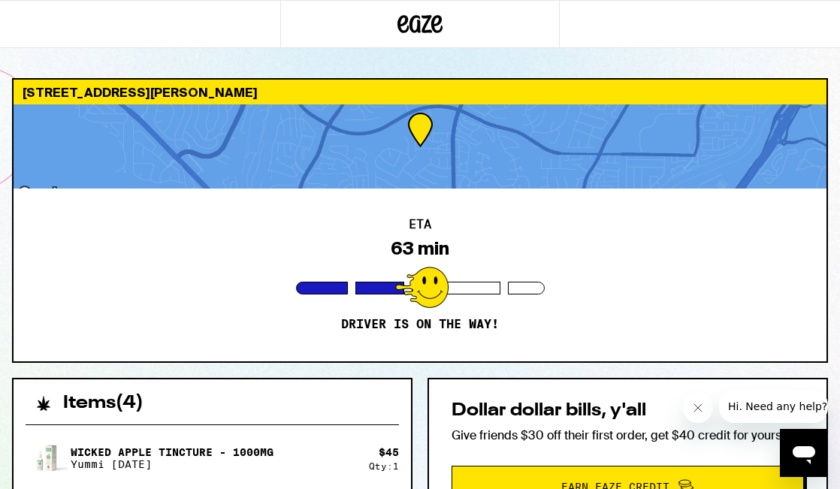
click at [505, 356] on div "ETA 63 min Driver is on the way!" at bounding box center [420, 274] width 813 height 173
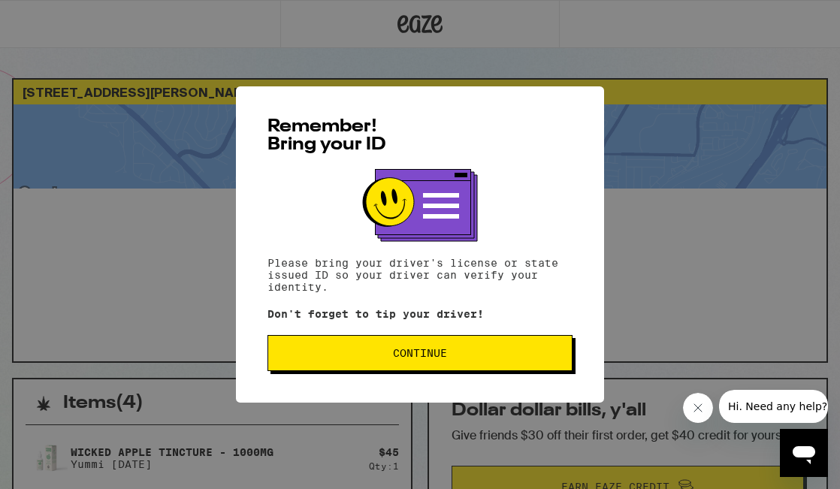
click at [388, 369] on button "Continue" at bounding box center [419, 353] width 305 height 36
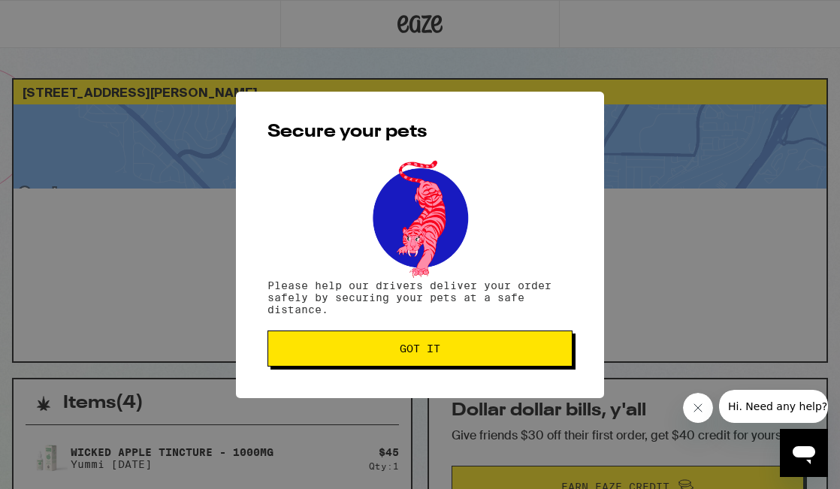
click at [388, 369] on div "Secure your pets Please help our drivers deliver your order safely by securing …" at bounding box center [420, 245] width 368 height 306
click at [397, 358] on button "Got it" at bounding box center [419, 348] width 305 height 36
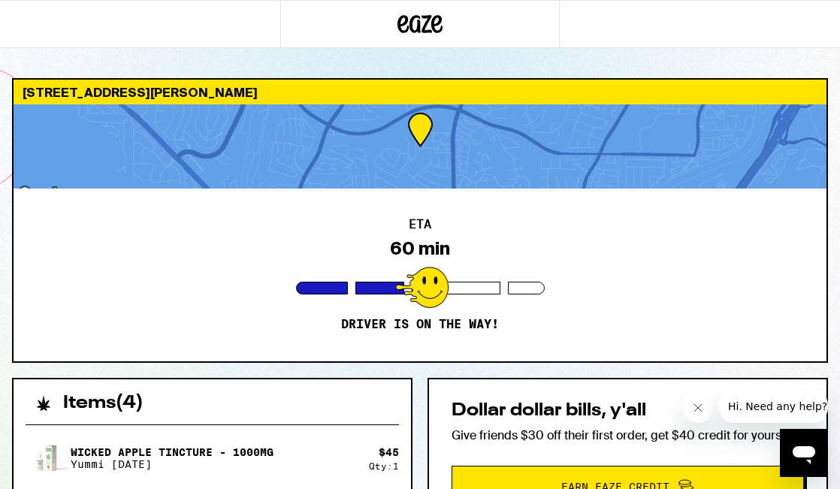
click at [397, 358] on div "ETA 60 min Driver is on the way!" at bounding box center [420, 274] width 813 height 173
drag, startPoint x: 397, startPoint y: 358, endPoint x: 237, endPoint y: 295, distance: 171.9
click at [237, 295] on div "ETA 60 min Driver is on the way!" at bounding box center [420, 274] width 813 height 173
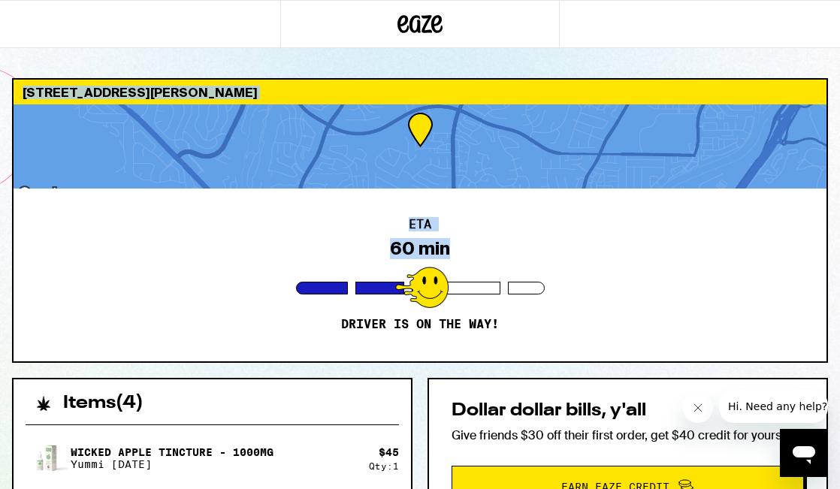
drag, startPoint x: 236, startPoint y: 285, endPoint x: 213, endPoint y: 29, distance: 257.1
click at [213, 52] on div "57 Water Ridge Ct Dana Point 92629 ETA 60 min Driver is on the way! Items ( 4 )…" at bounding box center [420, 445] width 840 height 891
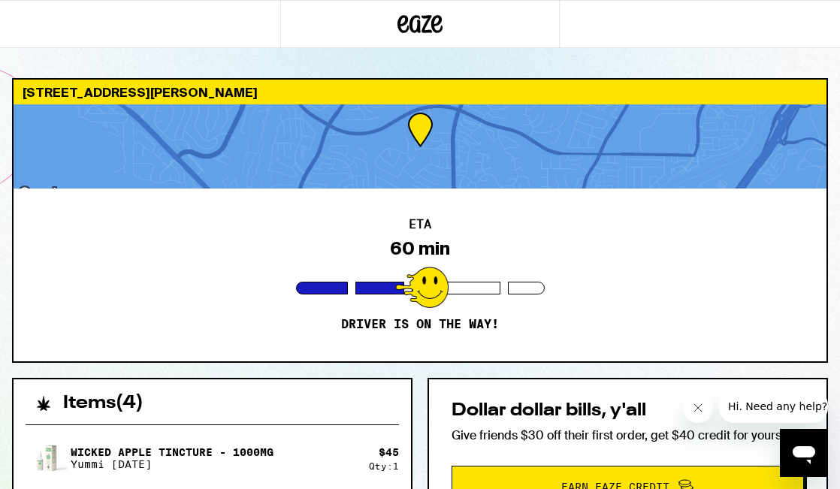
drag, startPoint x: 213, startPoint y: 29, endPoint x: 70, endPoint y: -12, distance: 148.3
click at [70, 0] on html "57 Water Ridge Ct Dana Point 92629 ETA 60 min Driver is on the way! Items ( 4 )…" at bounding box center [420, 445] width 840 height 891
